Goal: Task Accomplishment & Management: Manage account settings

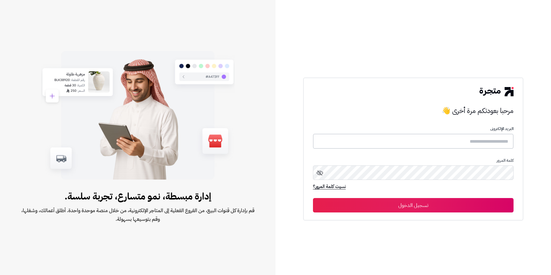
type input "**********"
click at [396, 202] on button "تسجيل الدخول" at bounding box center [413, 205] width 201 height 14
